Goal: Task Accomplishment & Management: Complete application form

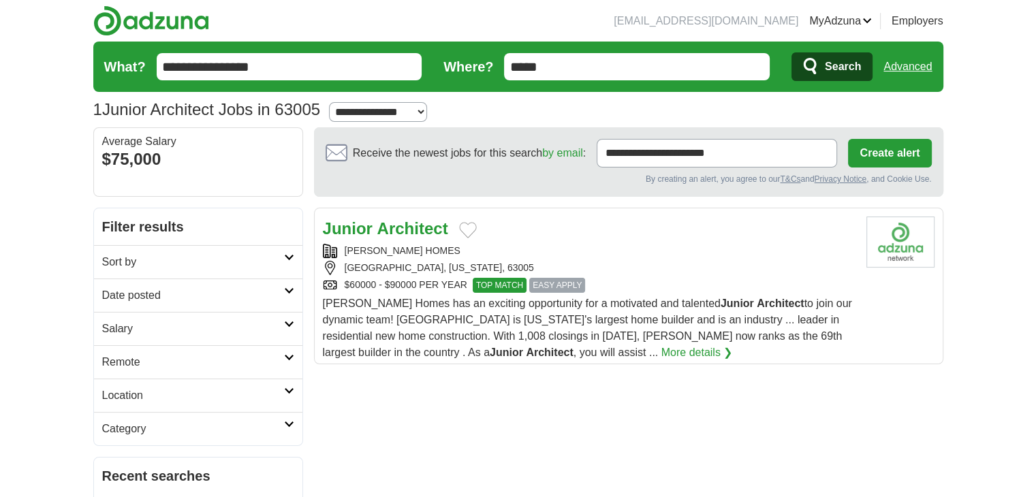
click at [683, 265] on div "[GEOGRAPHIC_DATA], [US_STATE], 63005" at bounding box center [589, 268] width 533 height 14
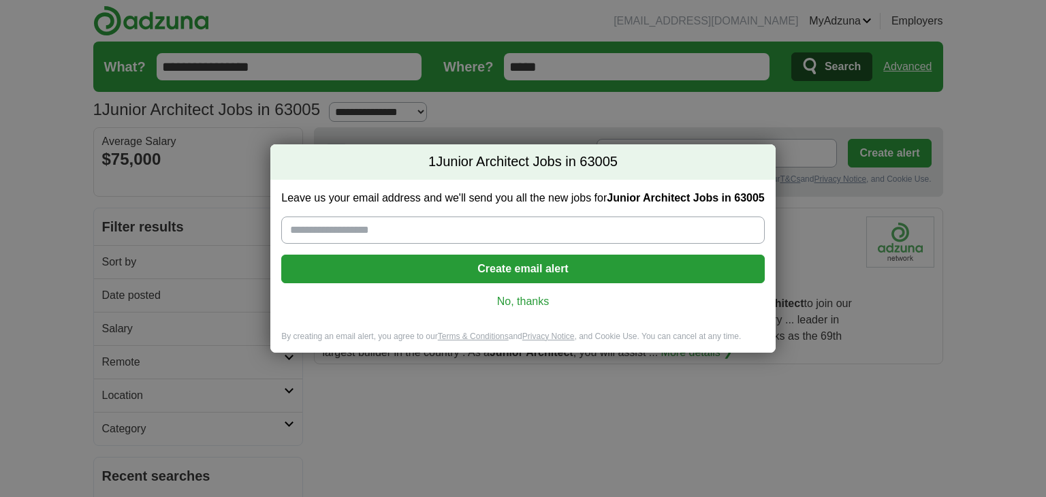
click at [390, 230] on input "Leave us your email address and we'll send you all the new jobs for Junior Arch…" at bounding box center [522, 230] width 483 height 27
type input "**********"
click at [520, 304] on link "No, thanks" at bounding box center [522, 301] width 461 height 15
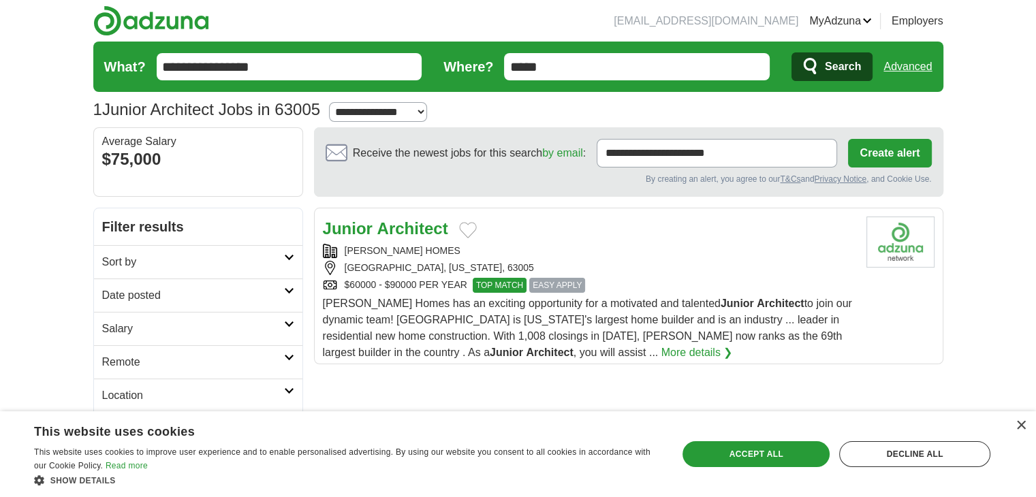
click at [839, 245] on div "[PERSON_NAME] HOMES" at bounding box center [589, 251] width 533 height 14
click at [684, 251] on div "[PERSON_NAME] HOMES" at bounding box center [589, 251] width 533 height 14
